Goal: Information Seeking & Learning: Learn about a topic

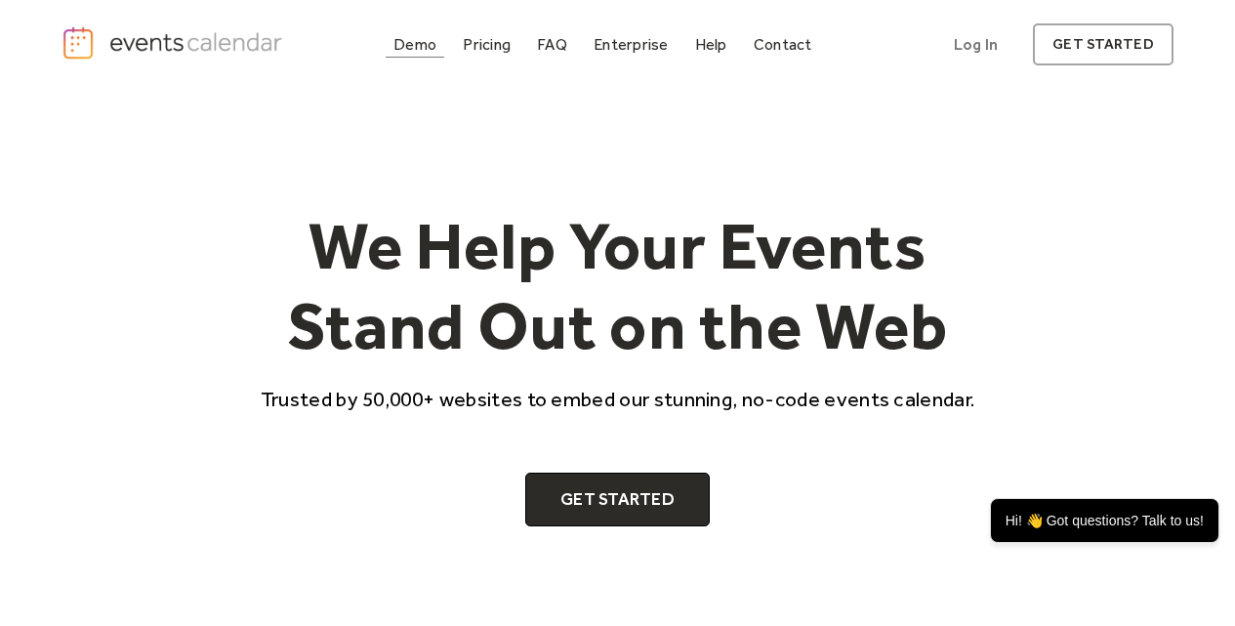
click at [412, 41] on div "Demo" at bounding box center [415, 44] width 43 height 11
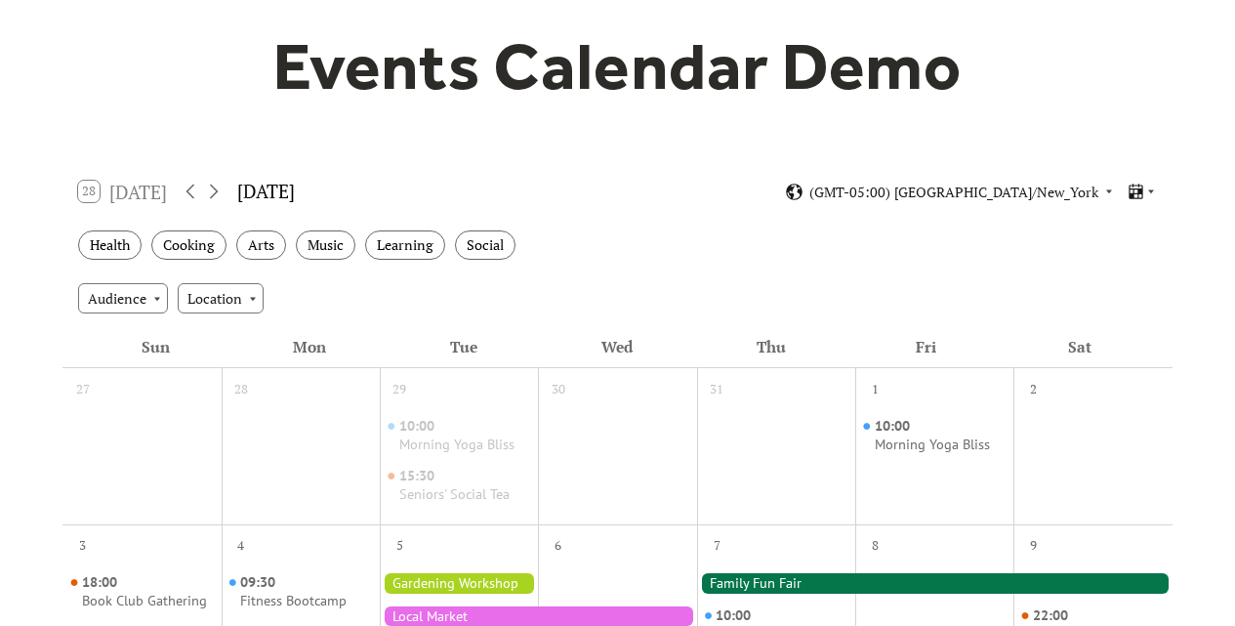
scroll to position [391, 0]
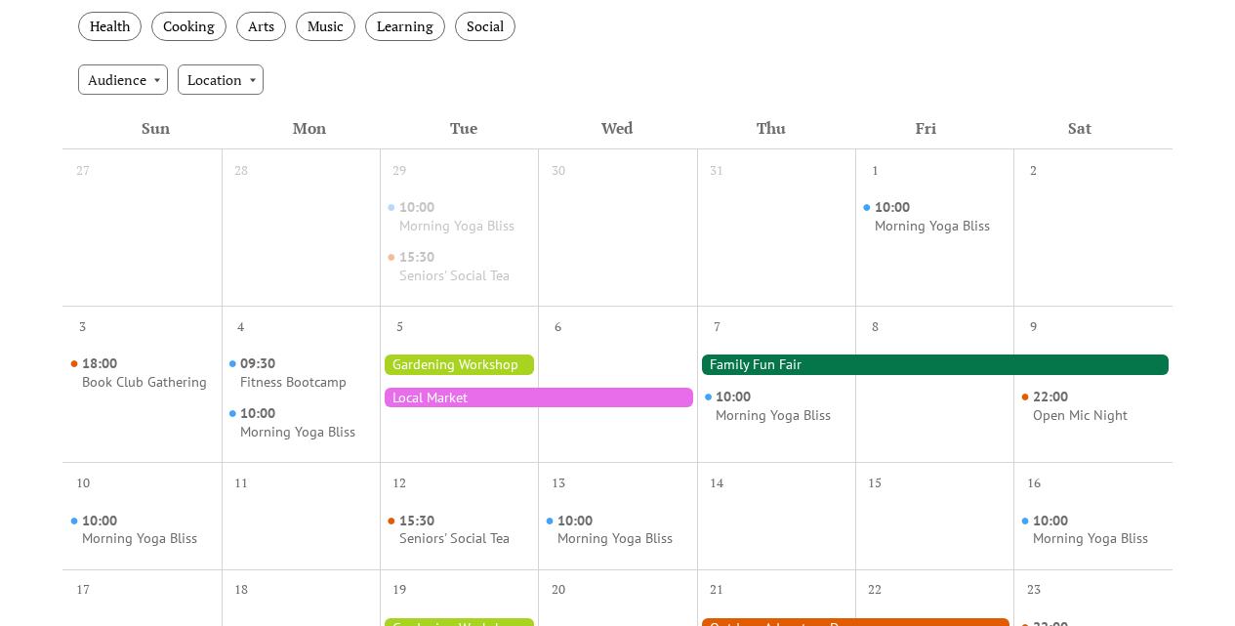
click at [838, 366] on div at bounding box center [935, 365] width 476 height 20
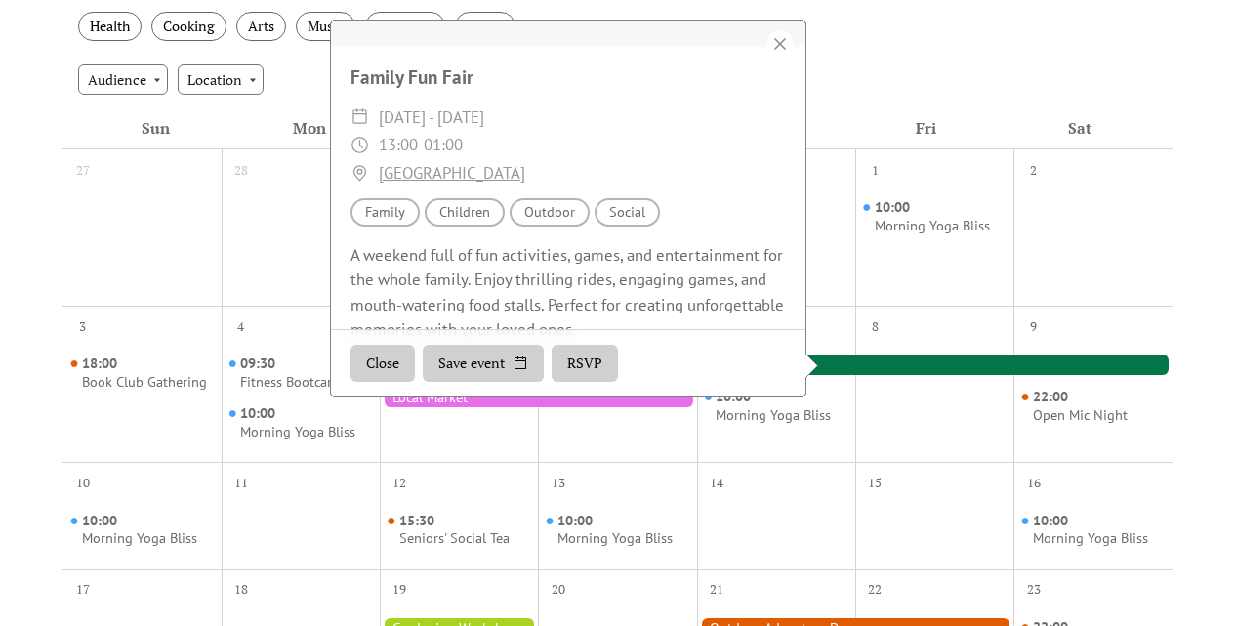
scroll to position [243, 0]
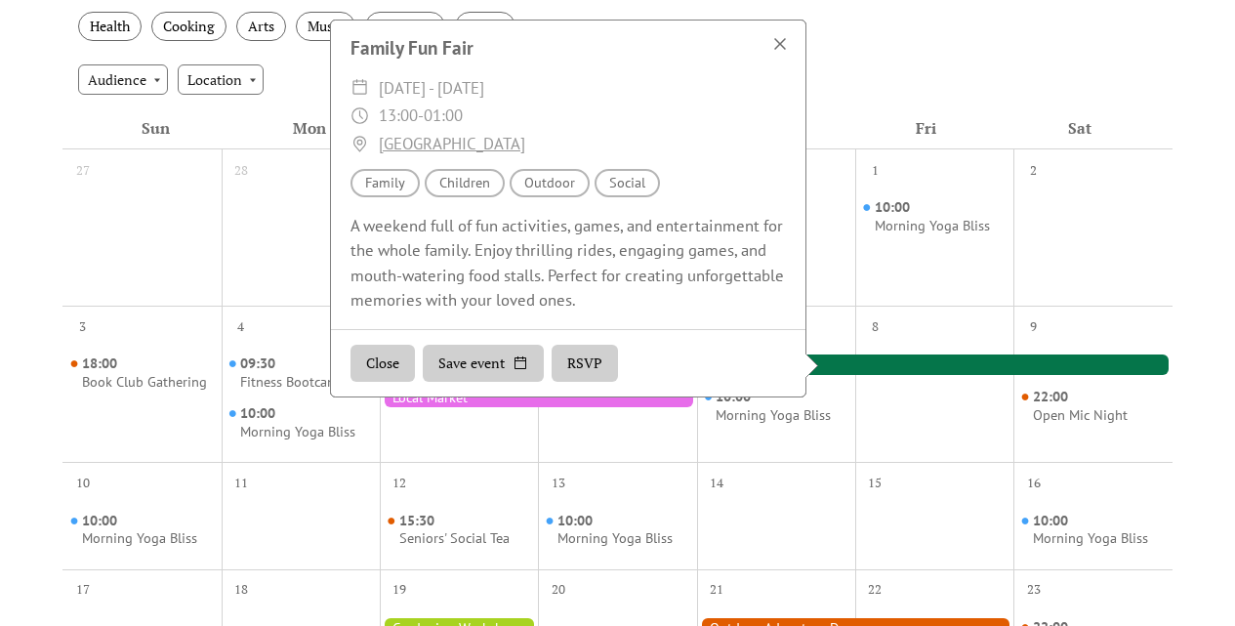
click at [782, 44] on div at bounding box center [780, 43] width 27 height 27
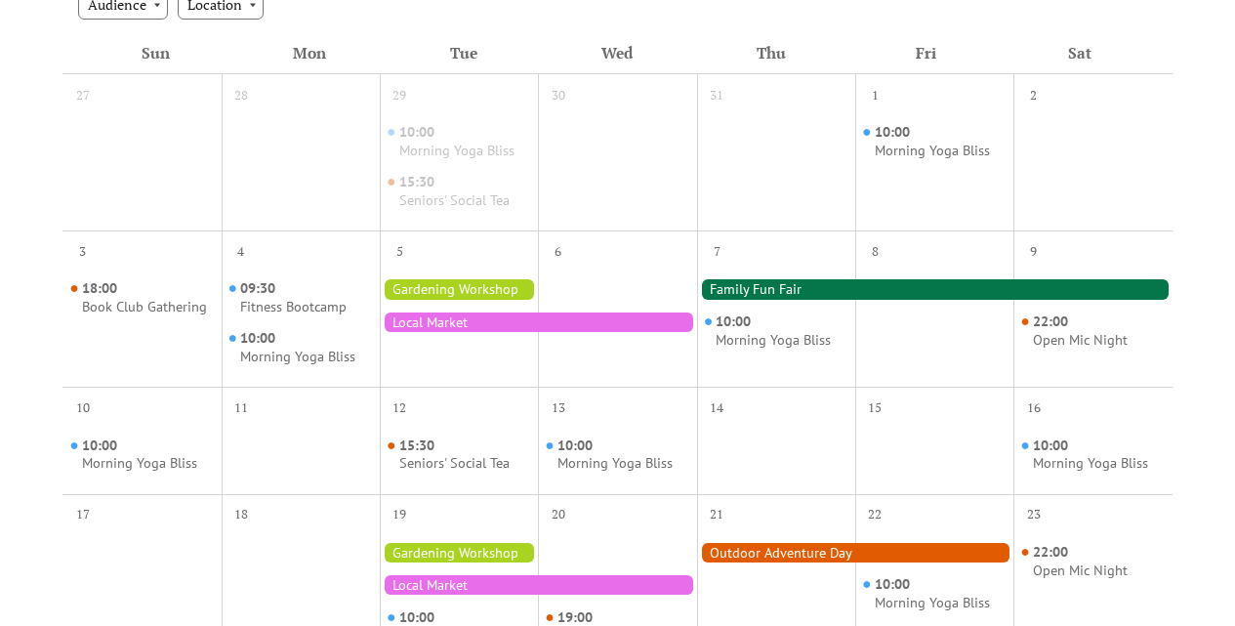
scroll to position [195, 0]
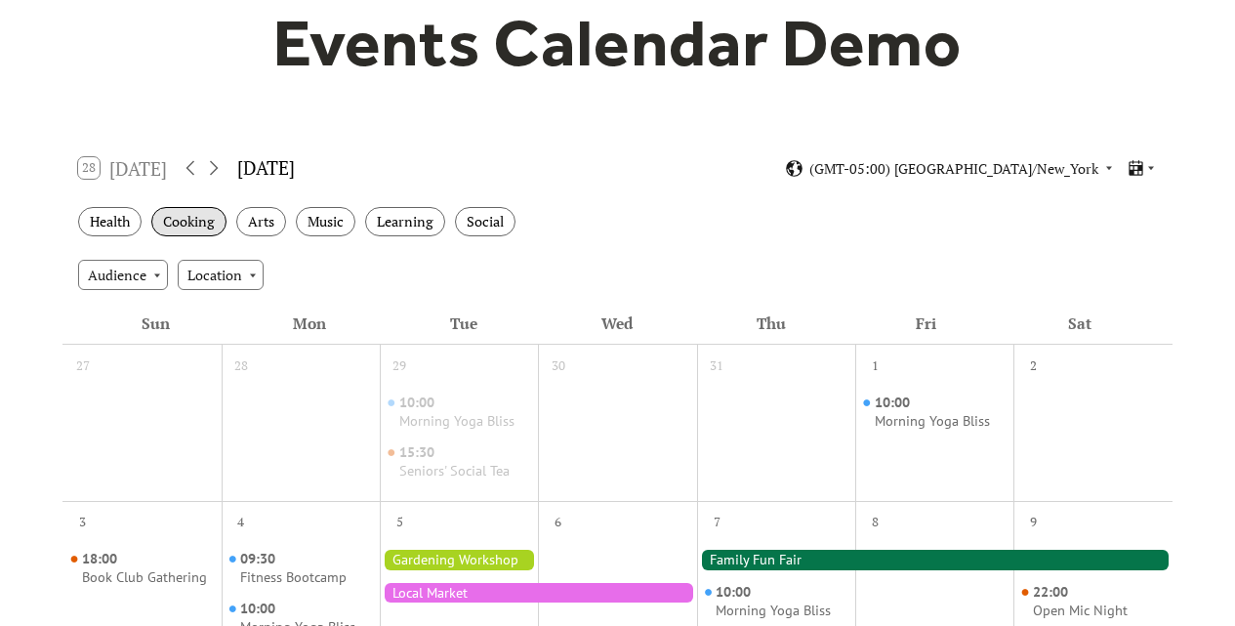
click at [185, 222] on div "Cooking" at bounding box center [188, 222] width 75 height 30
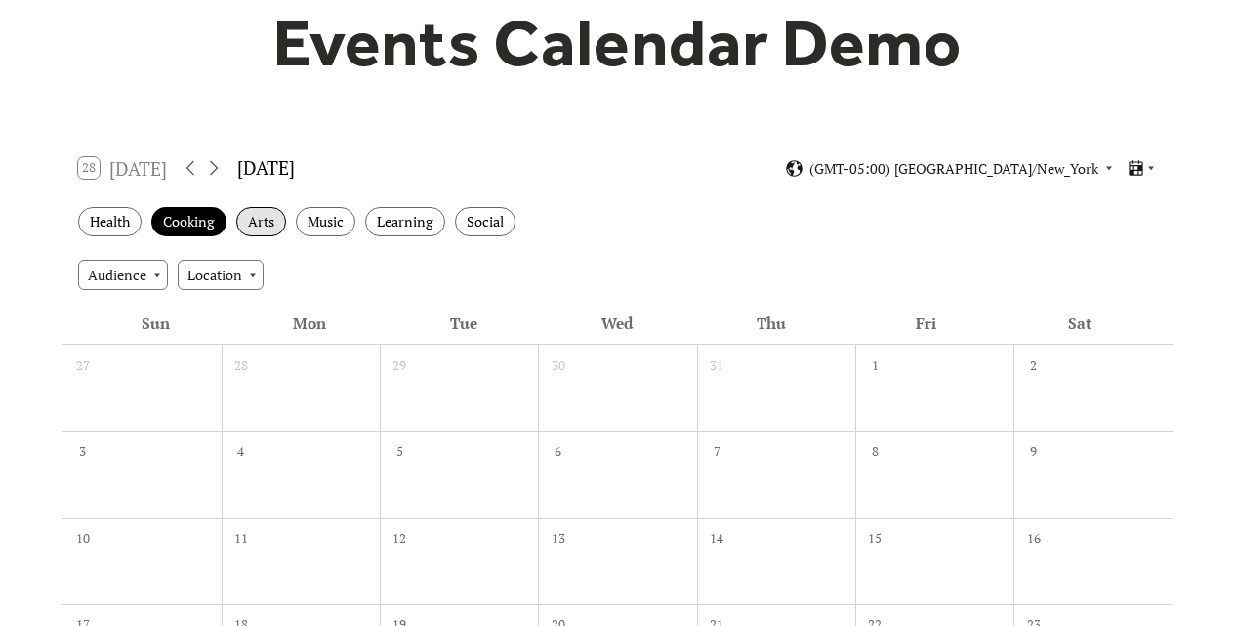
click at [260, 225] on div "Arts" at bounding box center [261, 222] width 50 height 30
click at [317, 225] on div "Music" at bounding box center [326, 222] width 60 height 30
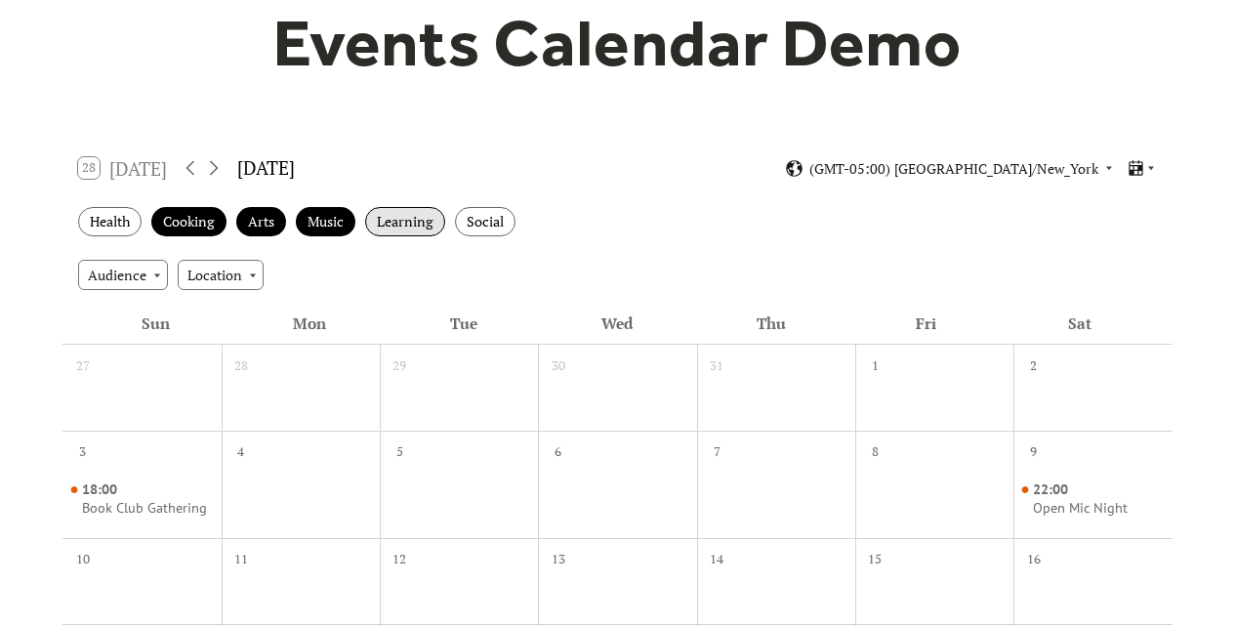
click at [398, 227] on div "Learning" at bounding box center [405, 222] width 80 height 30
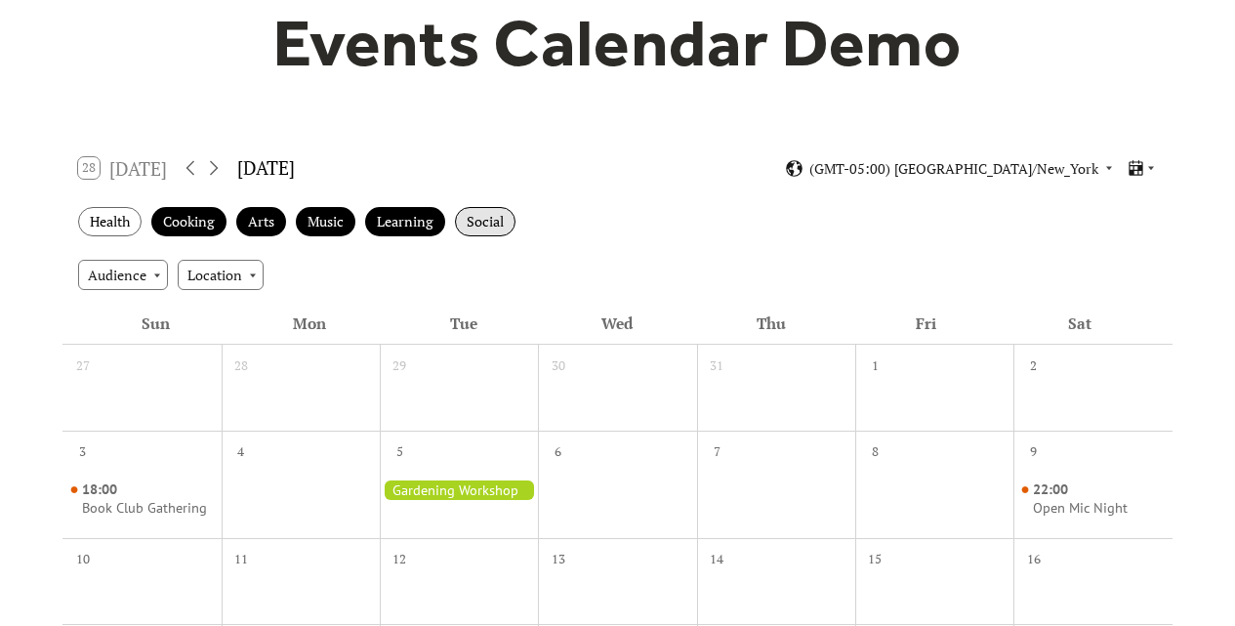
click at [495, 226] on div "Social" at bounding box center [485, 222] width 61 height 30
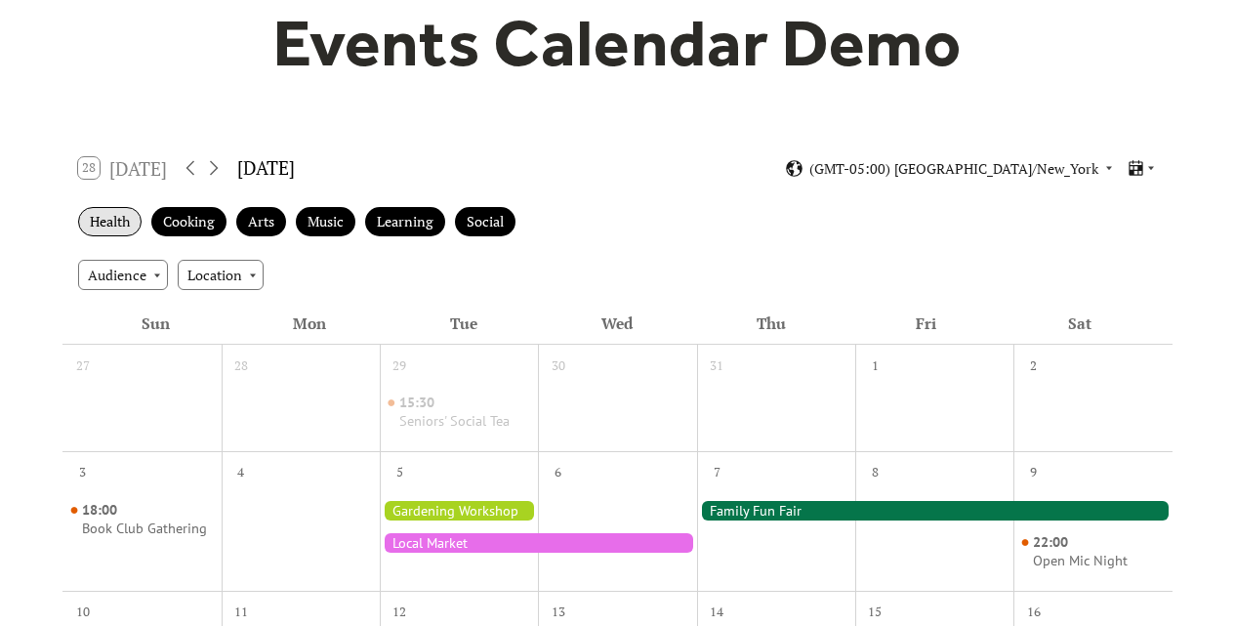
click at [112, 224] on div "Health" at bounding box center [109, 222] width 63 height 30
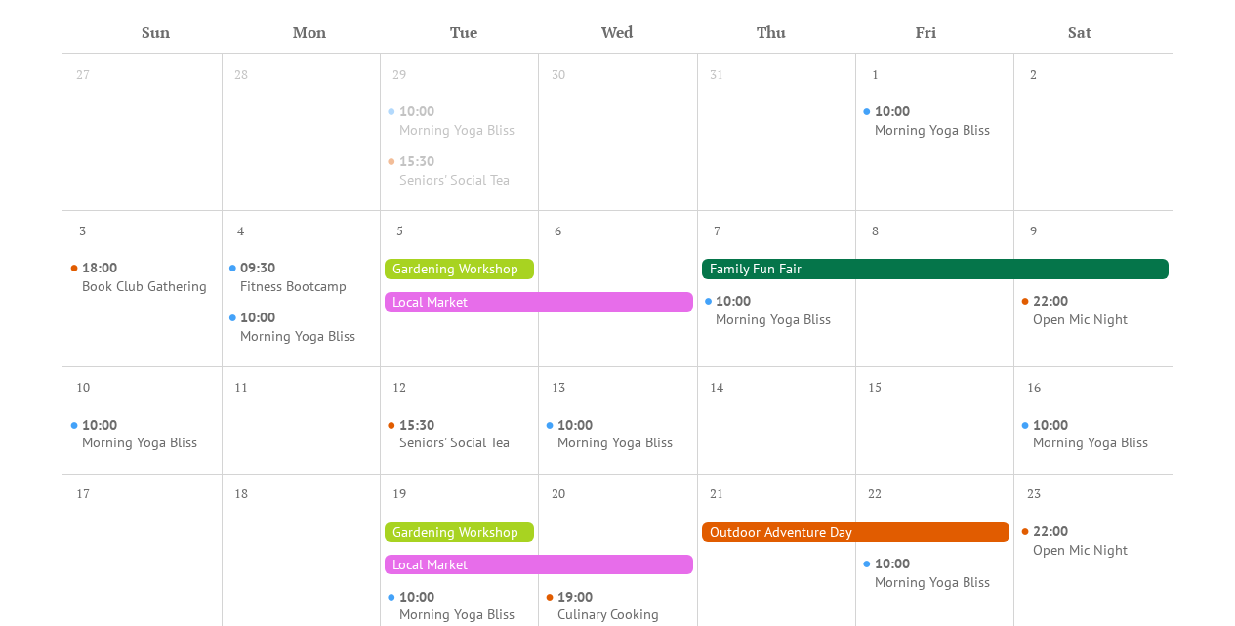
scroll to position [488, 0]
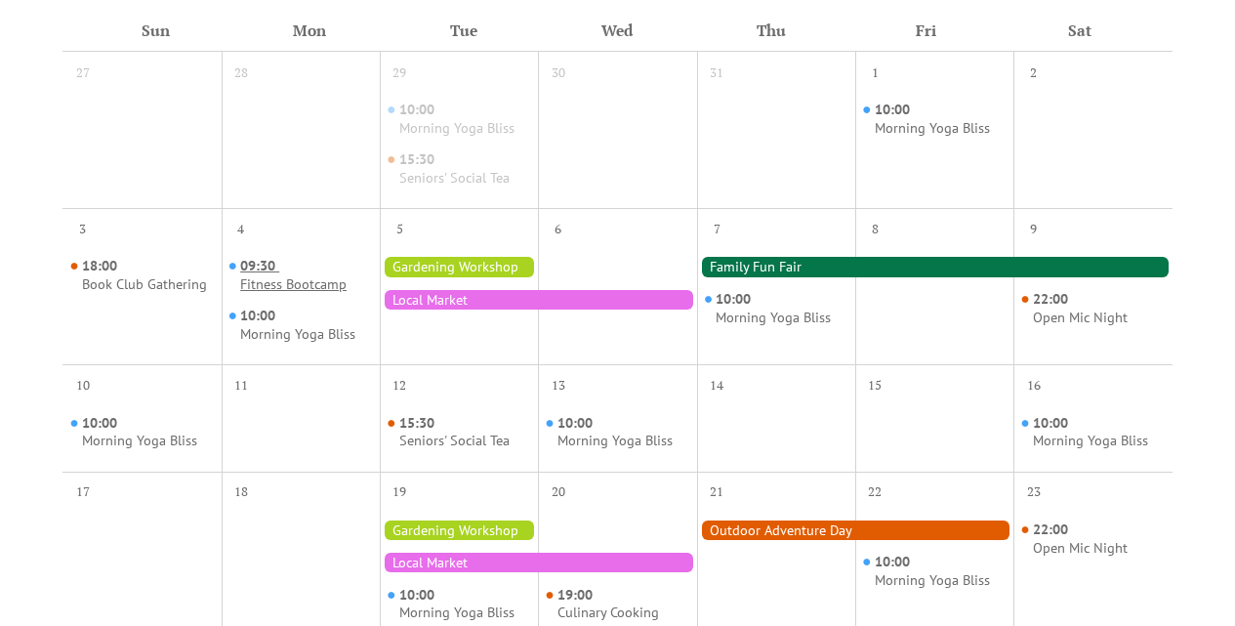
click at [253, 260] on span "09:30" at bounding box center [259, 266] width 39 height 19
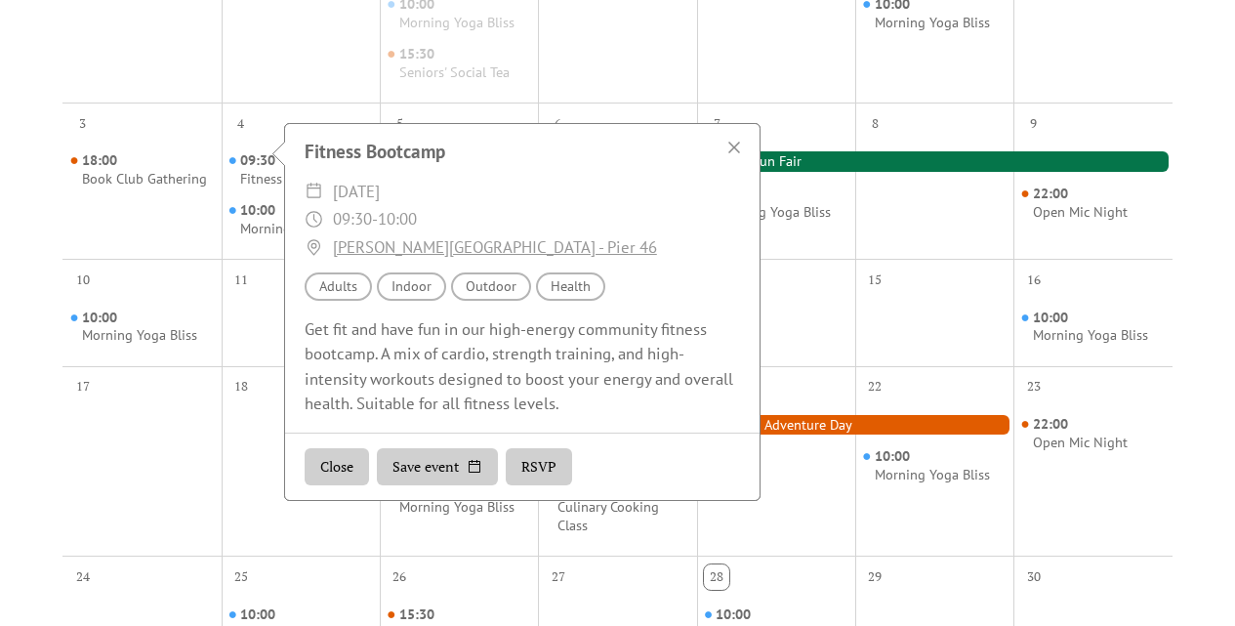
scroll to position [586, 0]
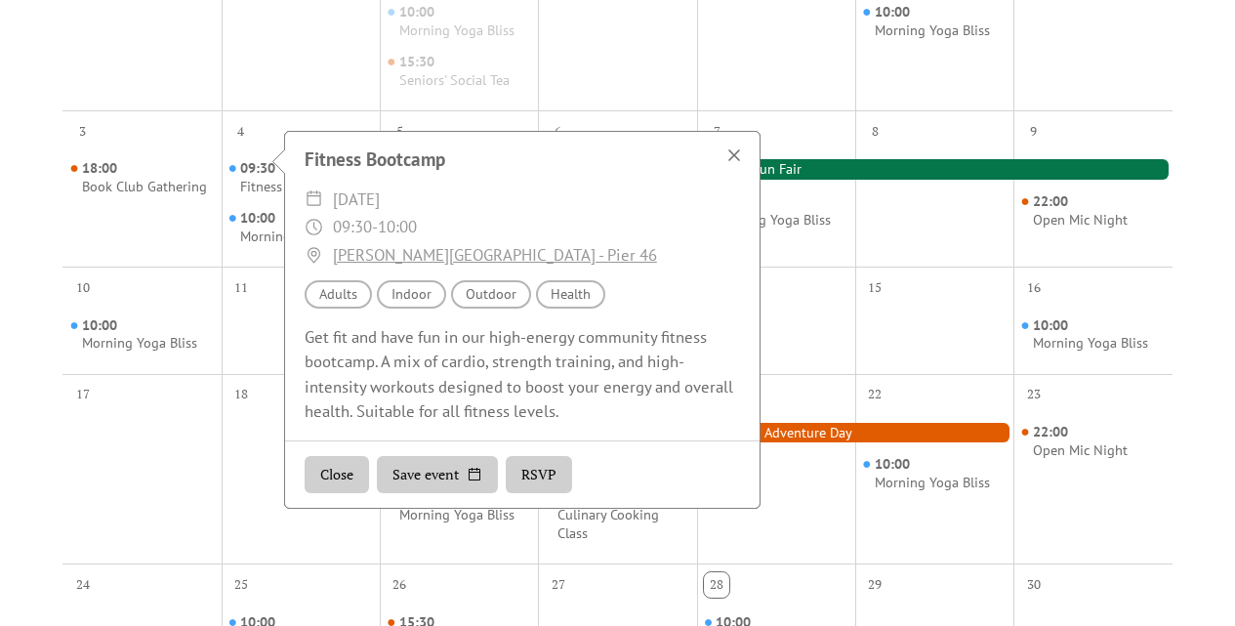
click at [733, 155] on div at bounding box center [734, 155] width 27 height 27
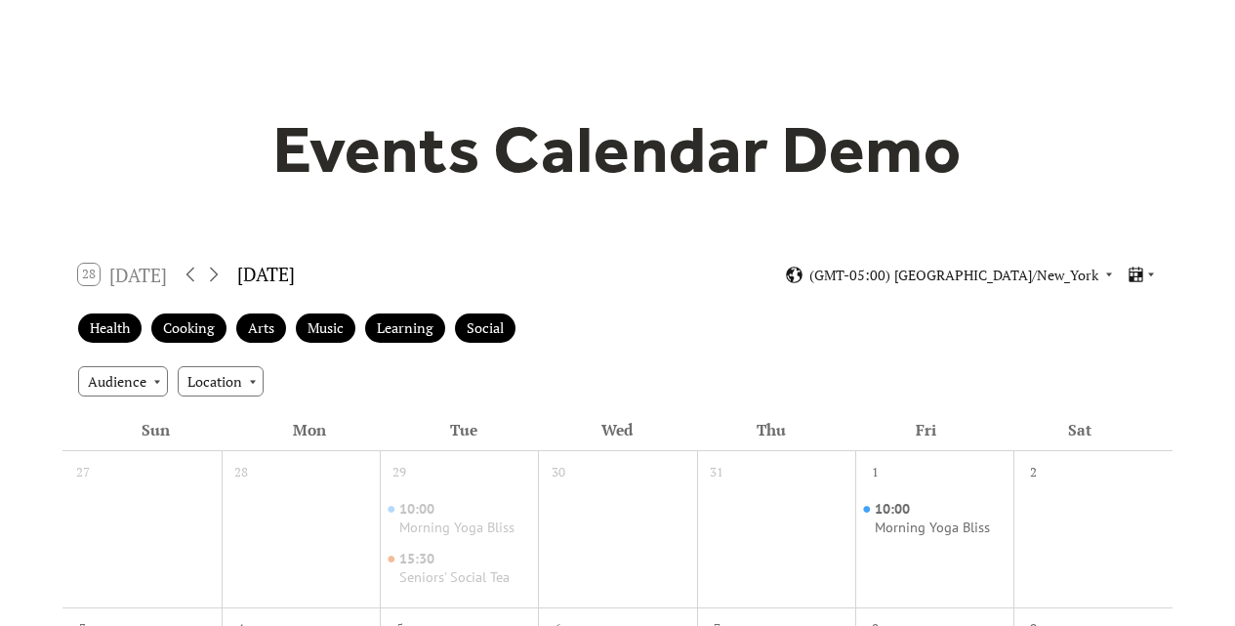
scroll to position [0, 0]
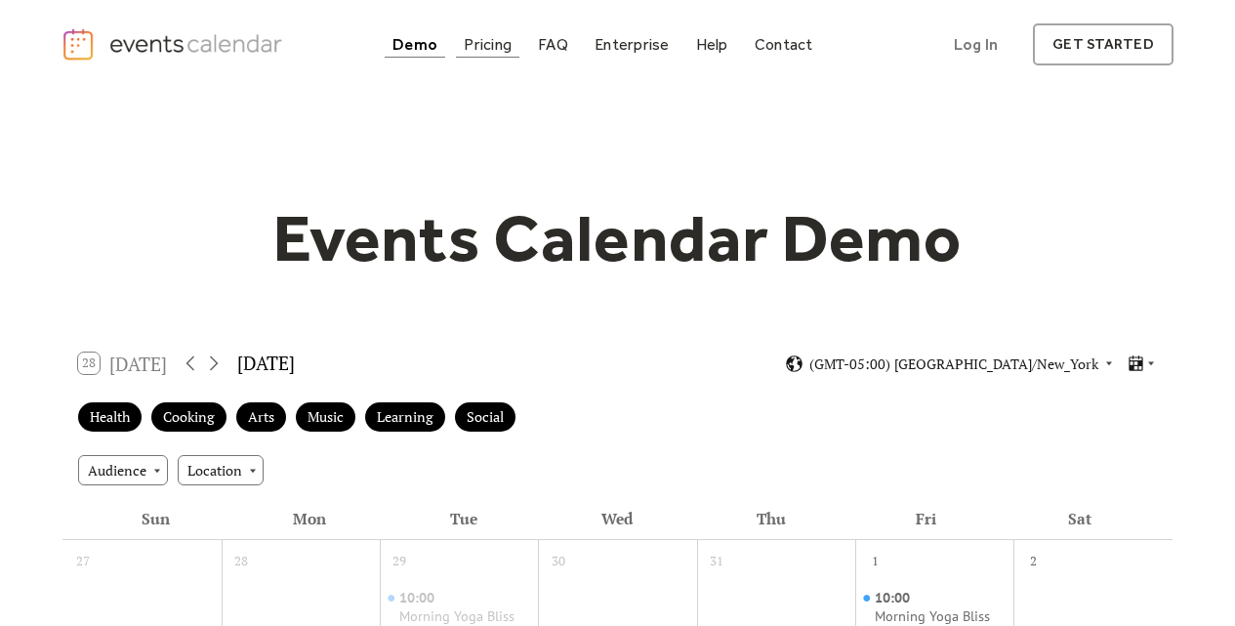
click at [486, 39] on div "Pricing" at bounding box center [488, 44] width 48 height 11
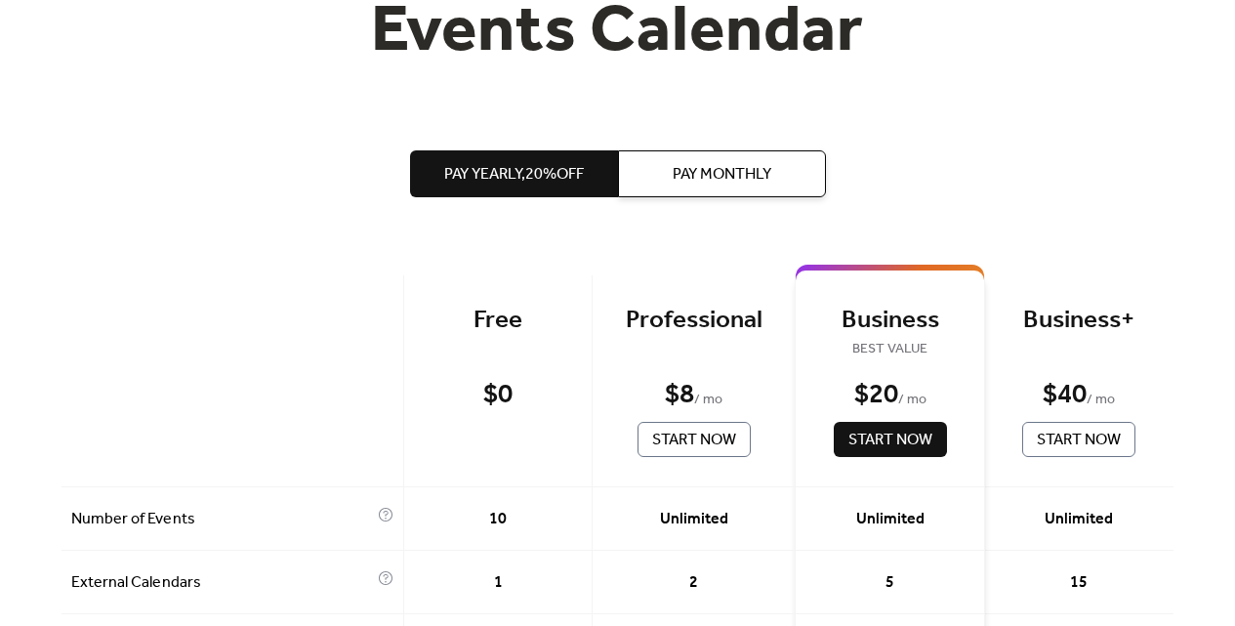
scroll to position [488, 0]
